Goal: Task Accomplishment & Management: Manage account settings

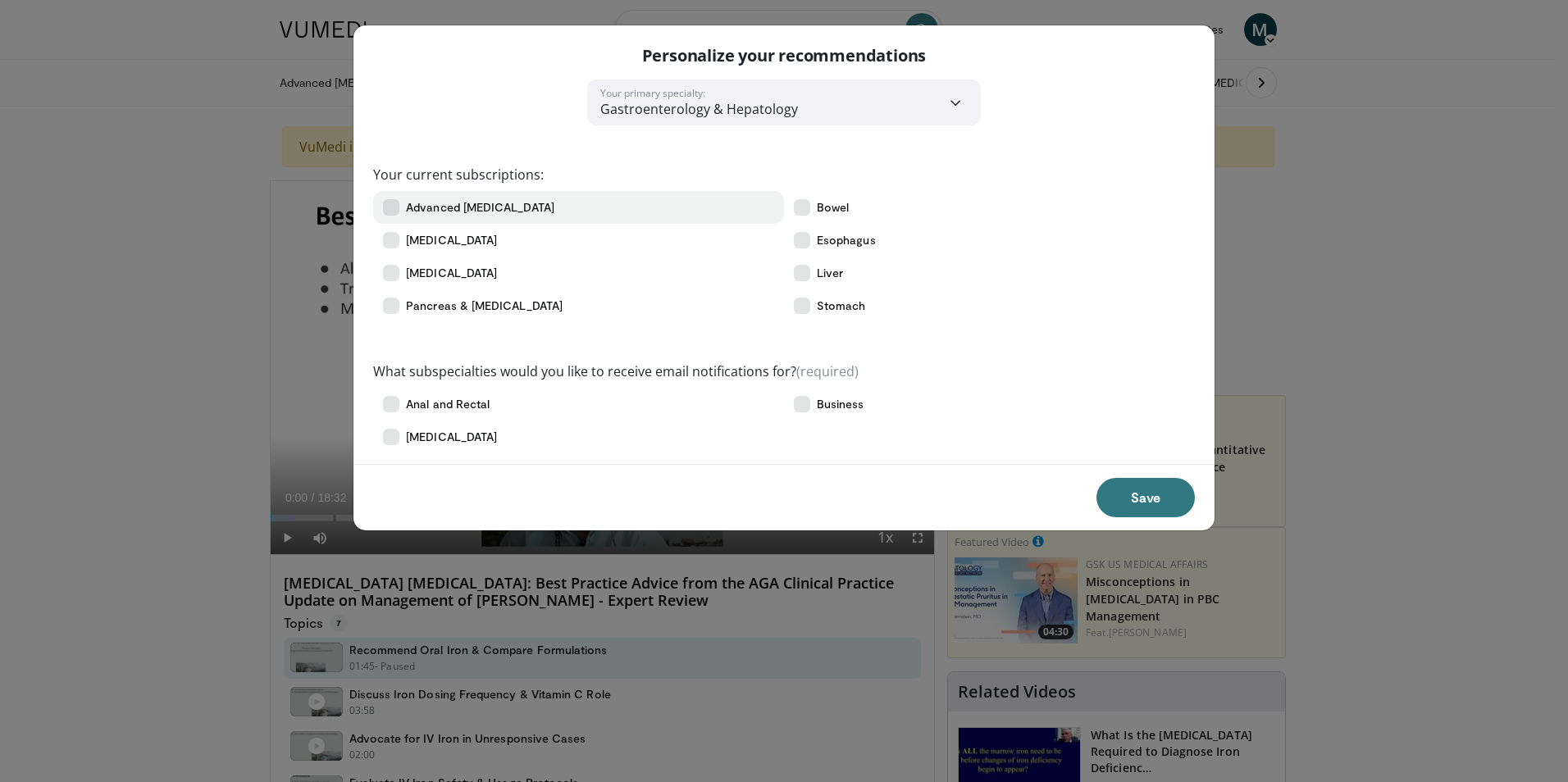
click at [427, 204] on span "Advanced [MEDICAL_DATA]" at bounding box center [480, 208] width 149 height 17
click at [1116, 498] on button "Save" at bounding box center [1145, 497] width 98 height 40
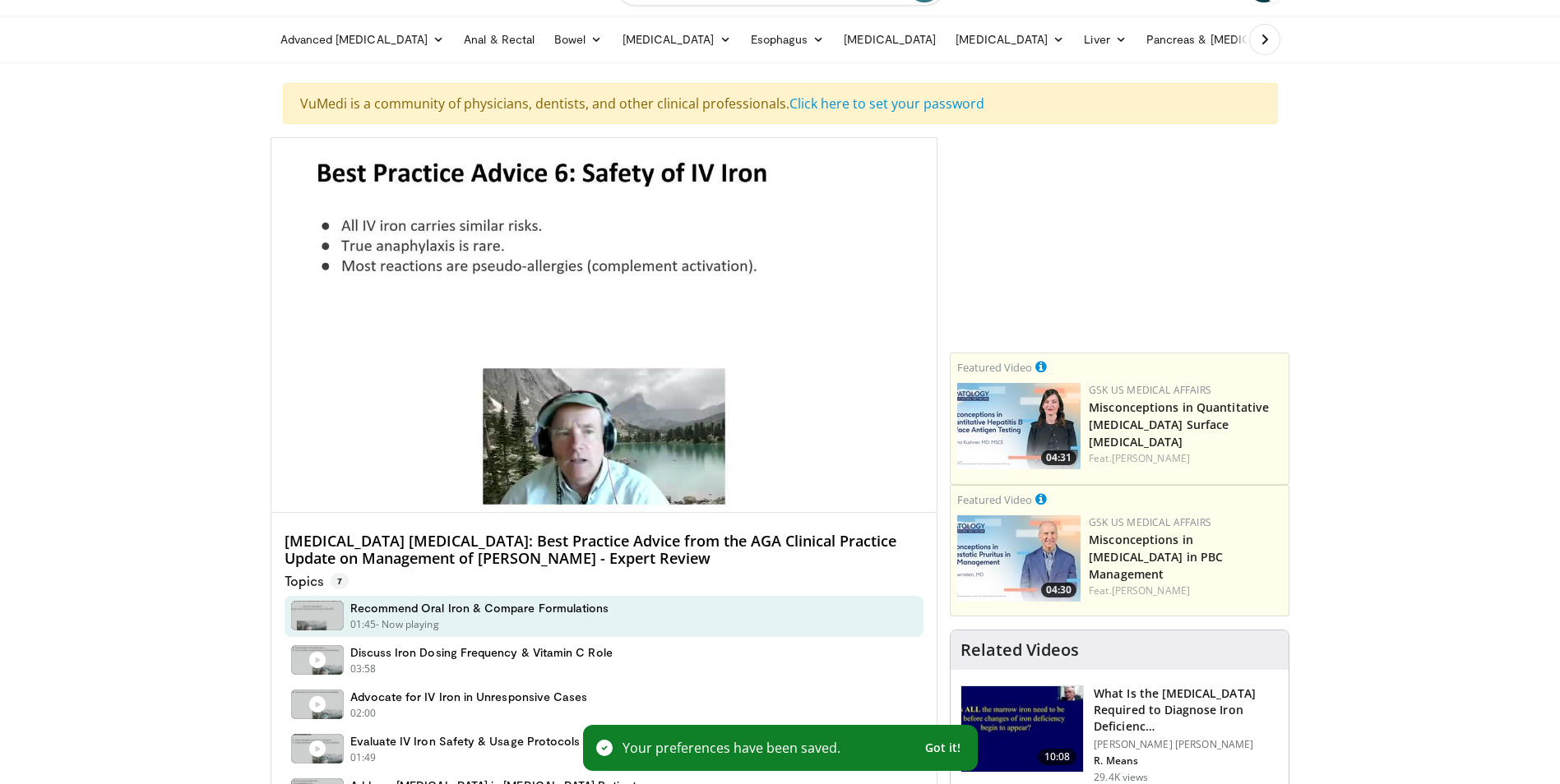
scroll to position [82, 0]
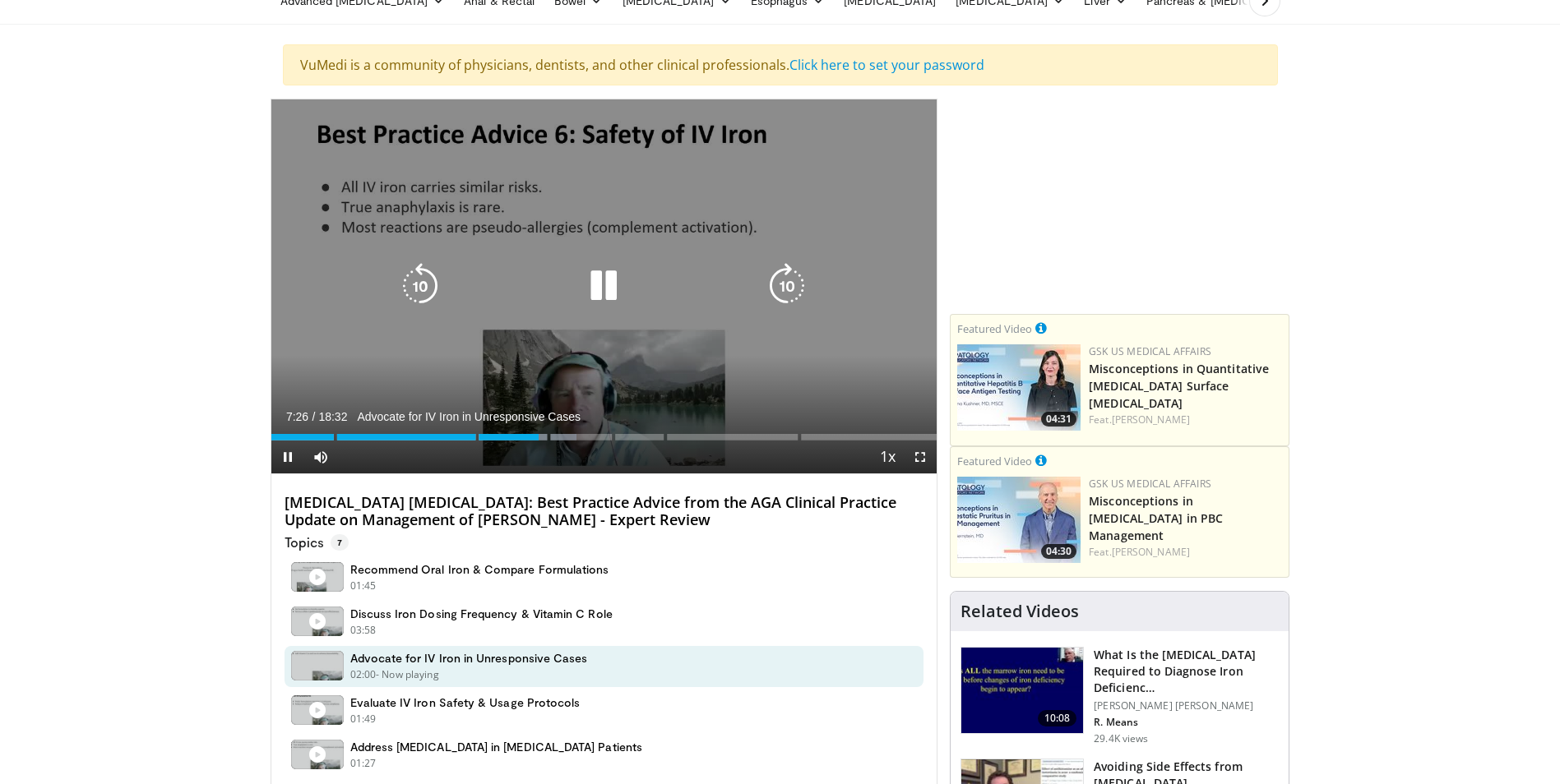
click at [603, 286] on icon "Video Player" at bounding box center [603, 286] width 46 height 46
